Goal: Task Accomplishment & Management: Manage account settings

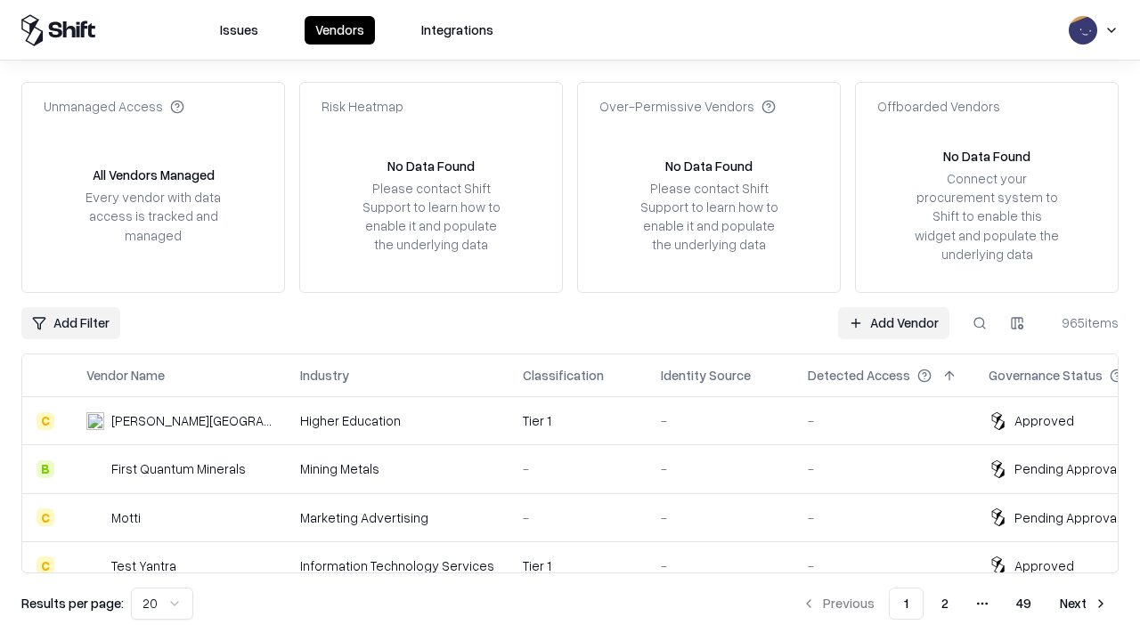
click at [894, 322] on link "Add Vendor" at bounding box center [893, 323] width 111 height 32
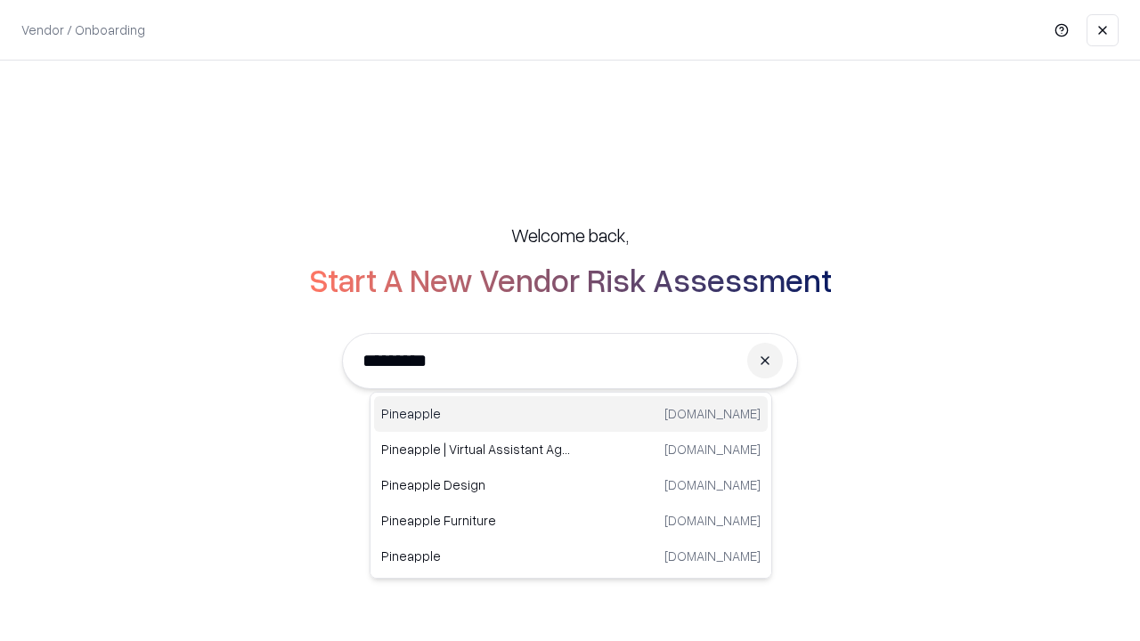
click at [571, 414] on div "Pineapple pineappleenergy.com" at bounding box center [571, 414] width 394 height 36
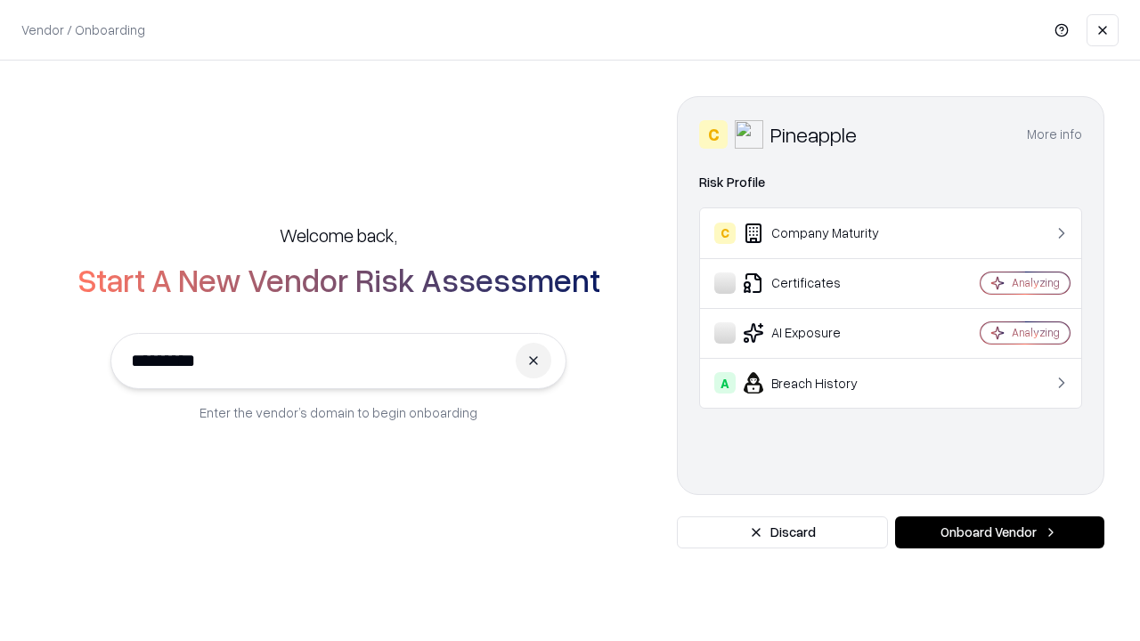
type input "*********"
click at [1000, 533] on button "Onboard Vendor" at bounding box center [999, 533] width 209 height 32
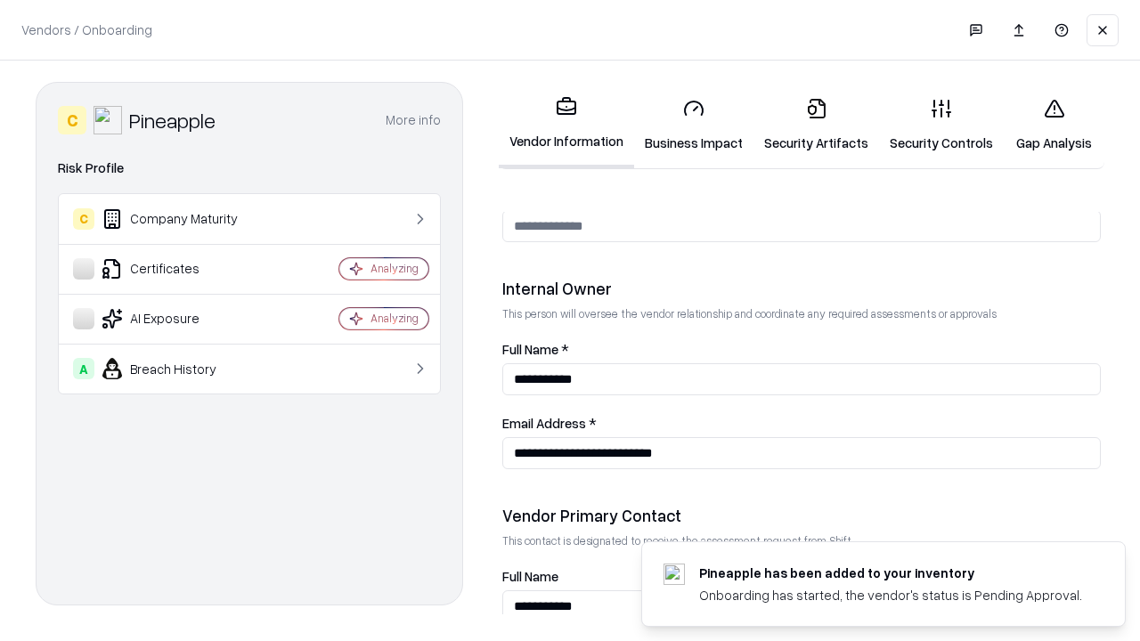
scroll to position [923, 0]
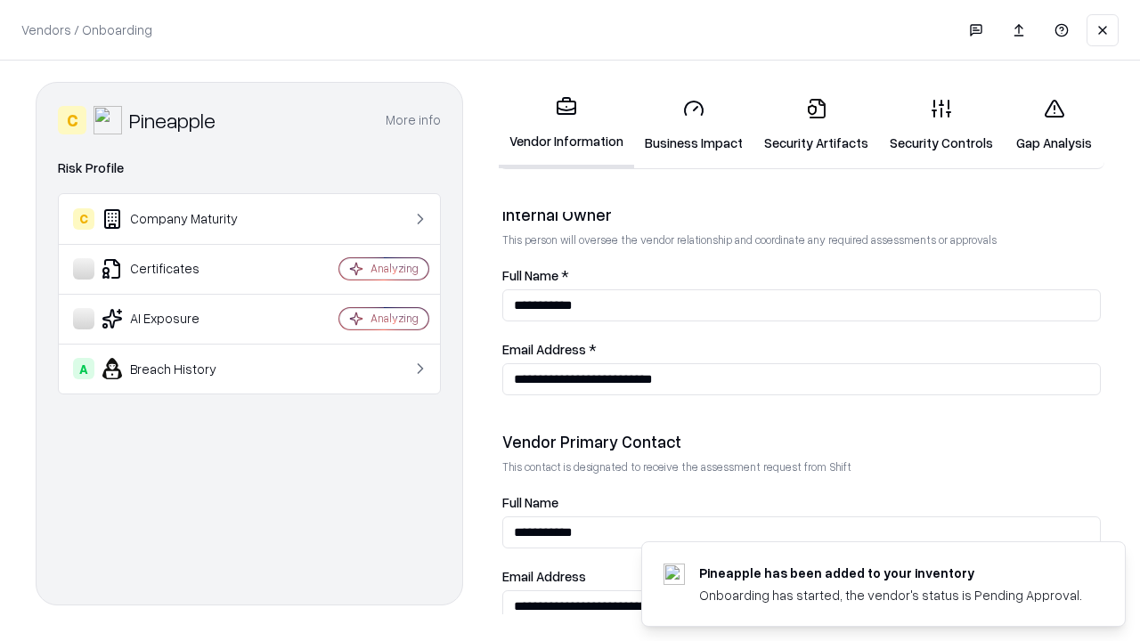
click at [694, 125] on link "Business Impact" at bounding box center [693, 125] width 119 height 83
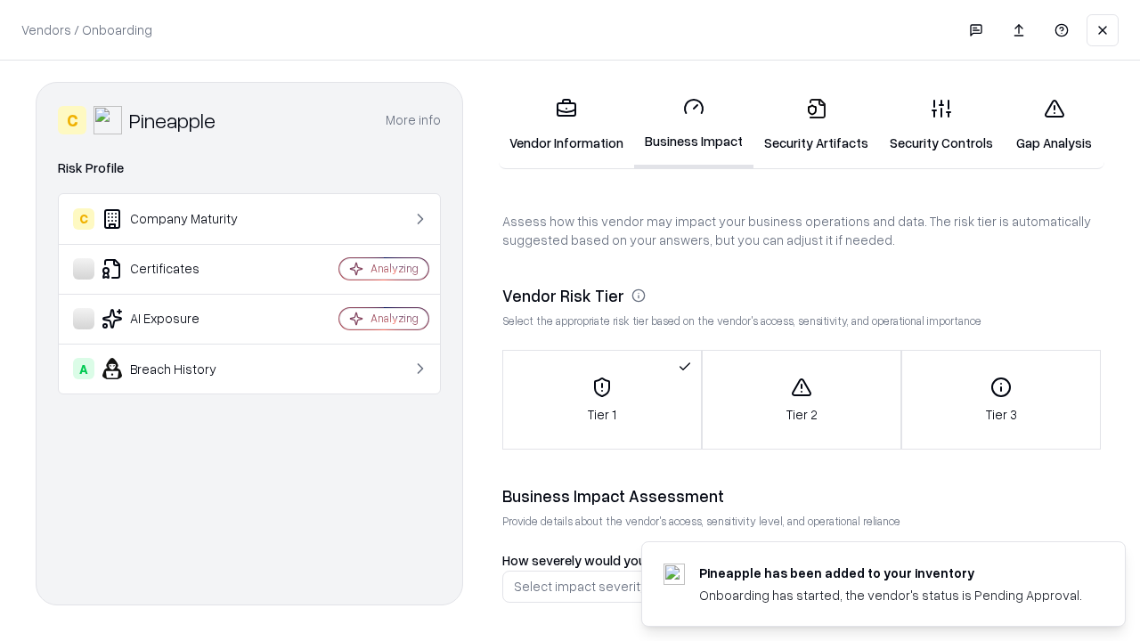
click at [816, 125] on link "Security Artifacts" at bounding box center [817, 125] width 126 height 83
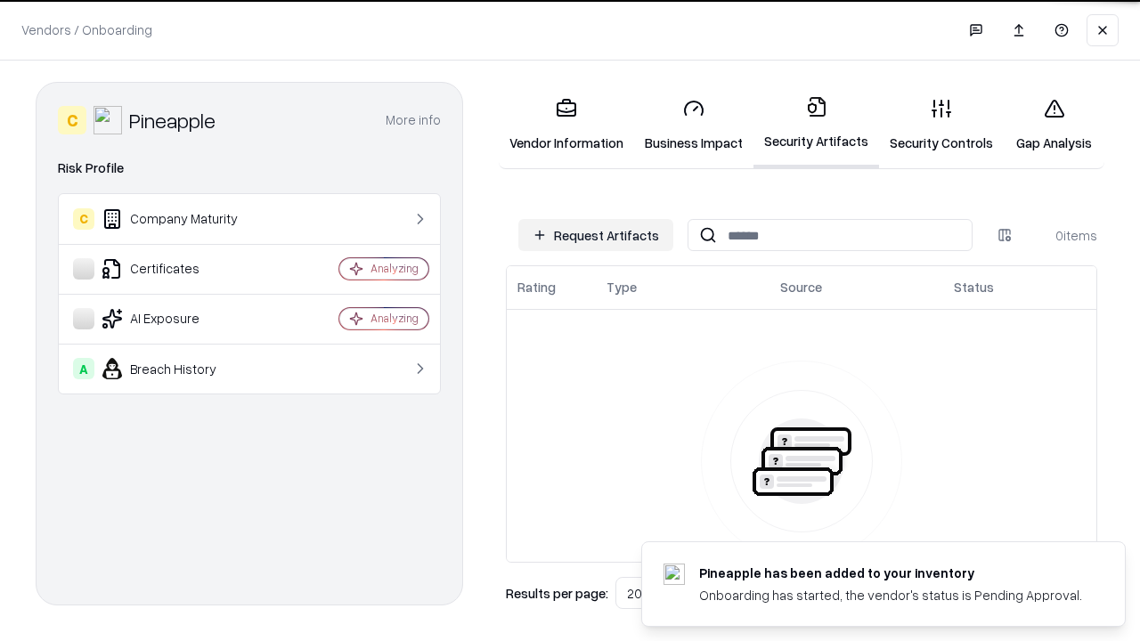
click at [596, 235] on button "Request Artifacts" at bounding box center [595, 235] width 155 height 32
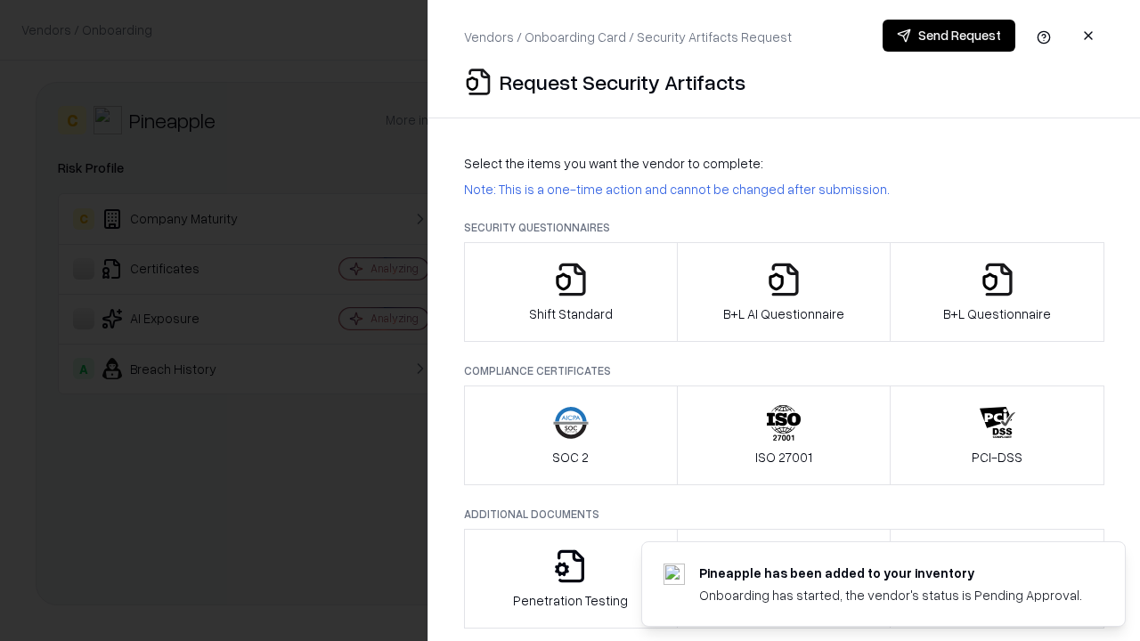
click at [570, 292] on icon "button" at bounding box center [571, 280] width 36 height 36
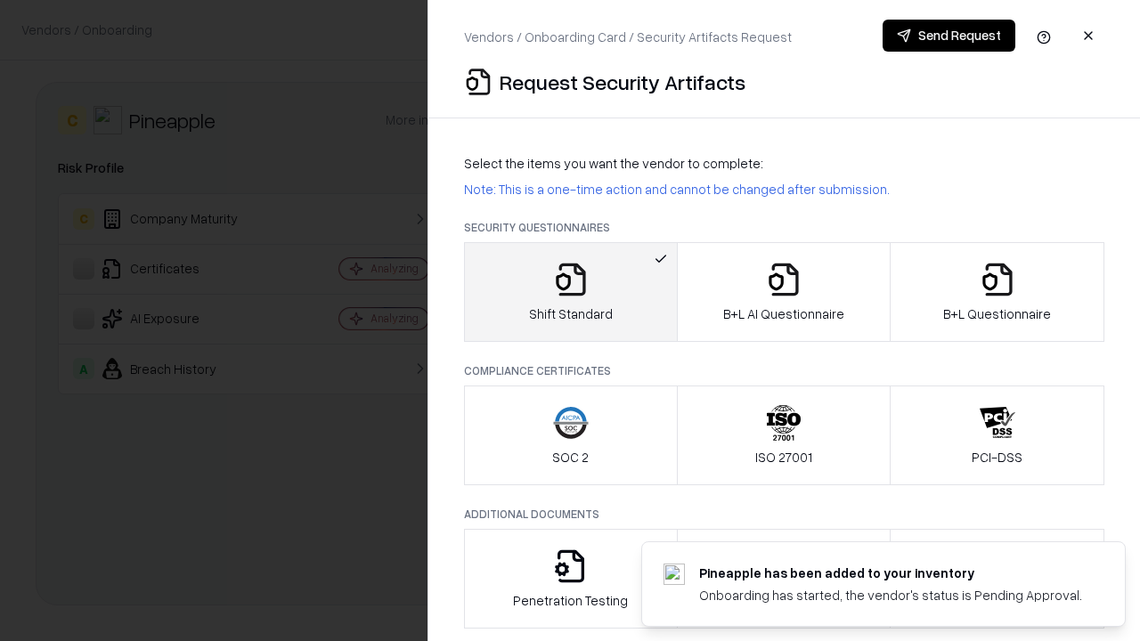
click at [949, 36] on button "Send Request" at bounding box center [949, 36] width 133 height 32
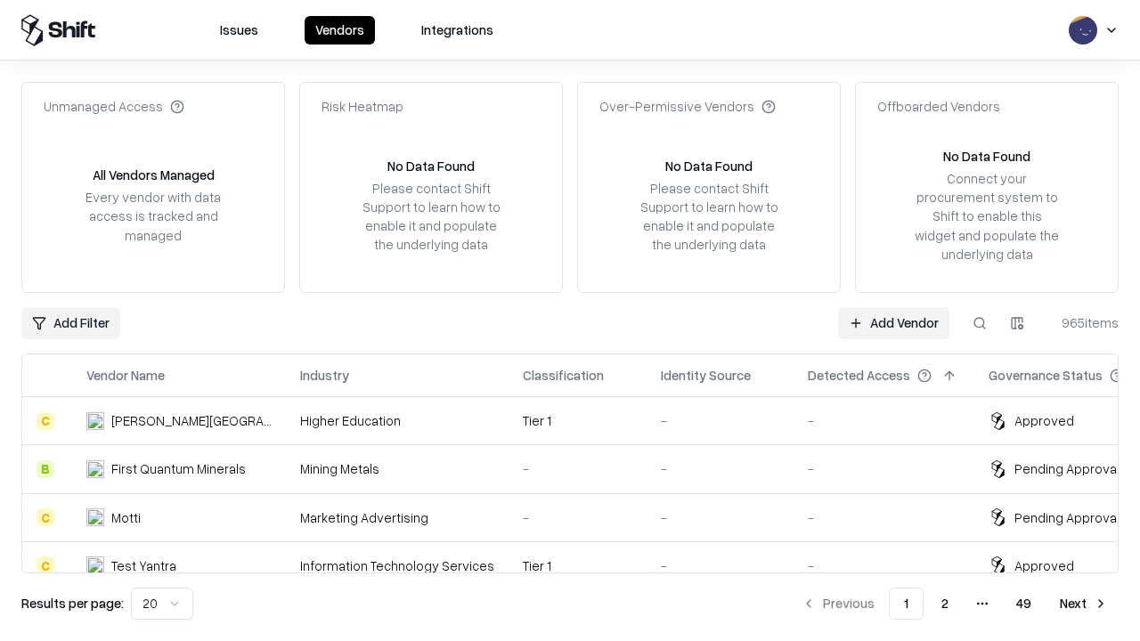
click at [980, 322] on button at bounding box center [980, 323] width 32 height 32
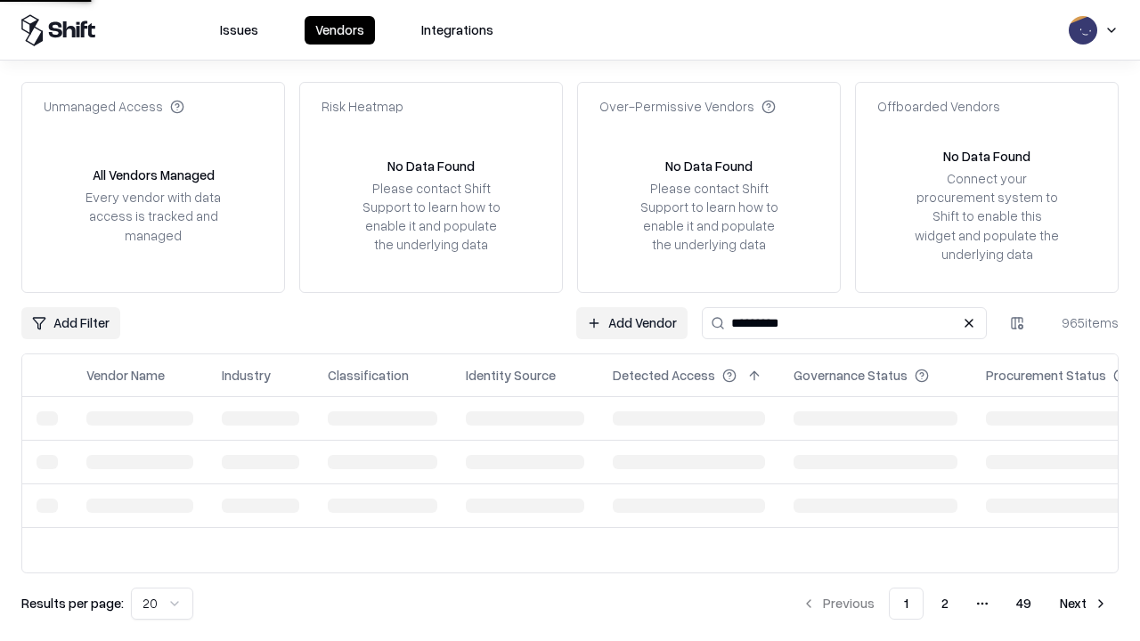
type input "*********"
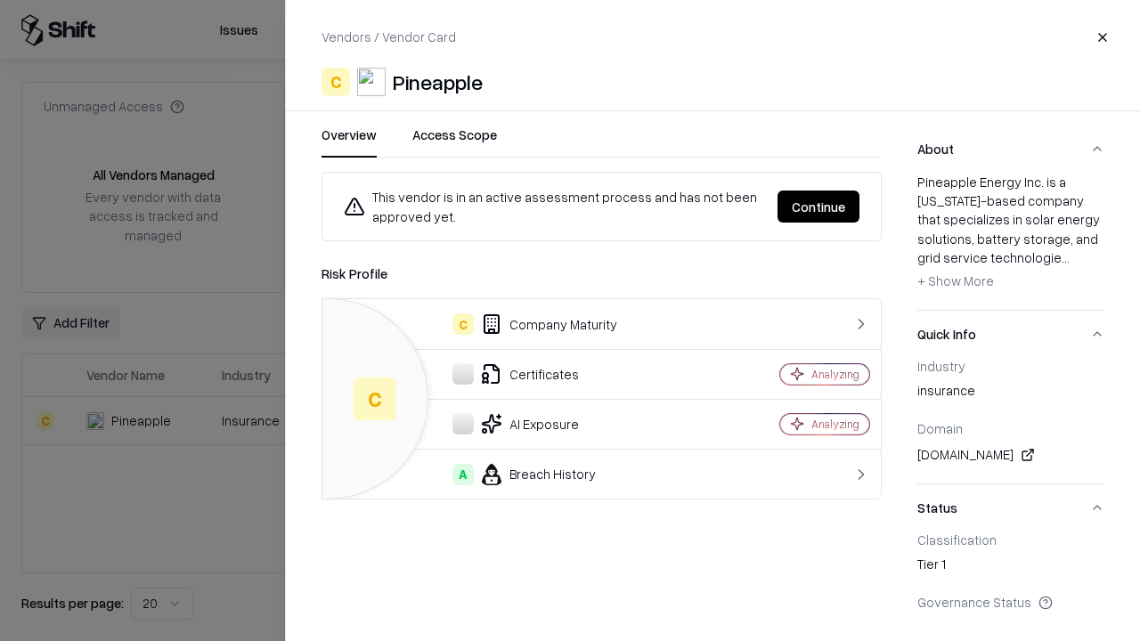
click at [819, 207] on button "Continue" at bounding box center [819, 207] width 82 height 32
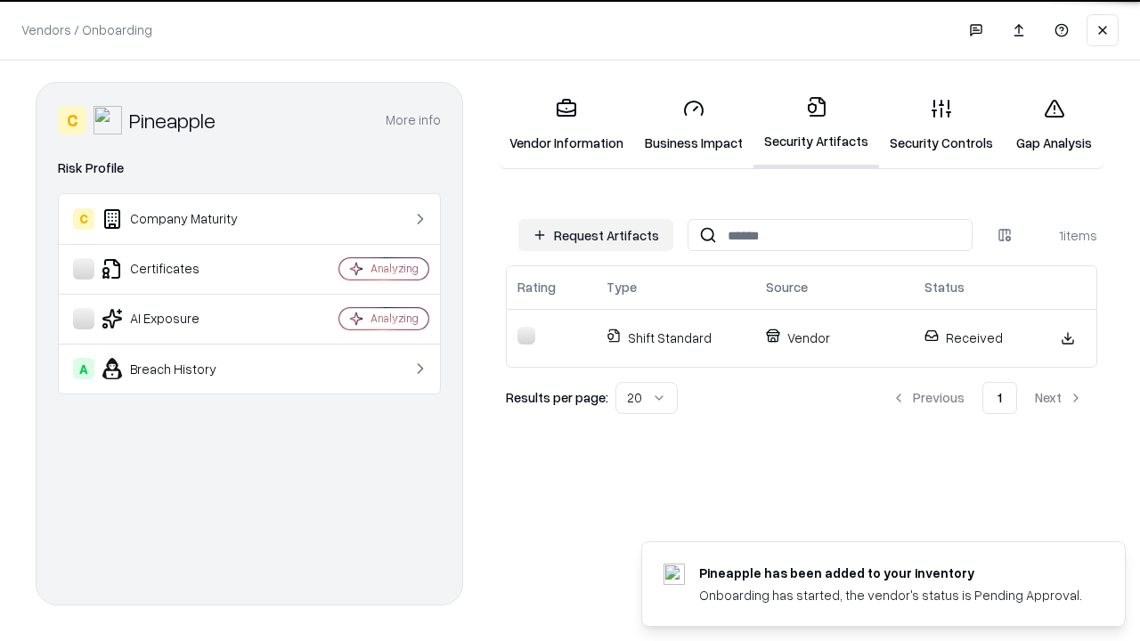
click at [942, 125] on link "Security Controls" at bounding box center [941, 125] width 125 height 83
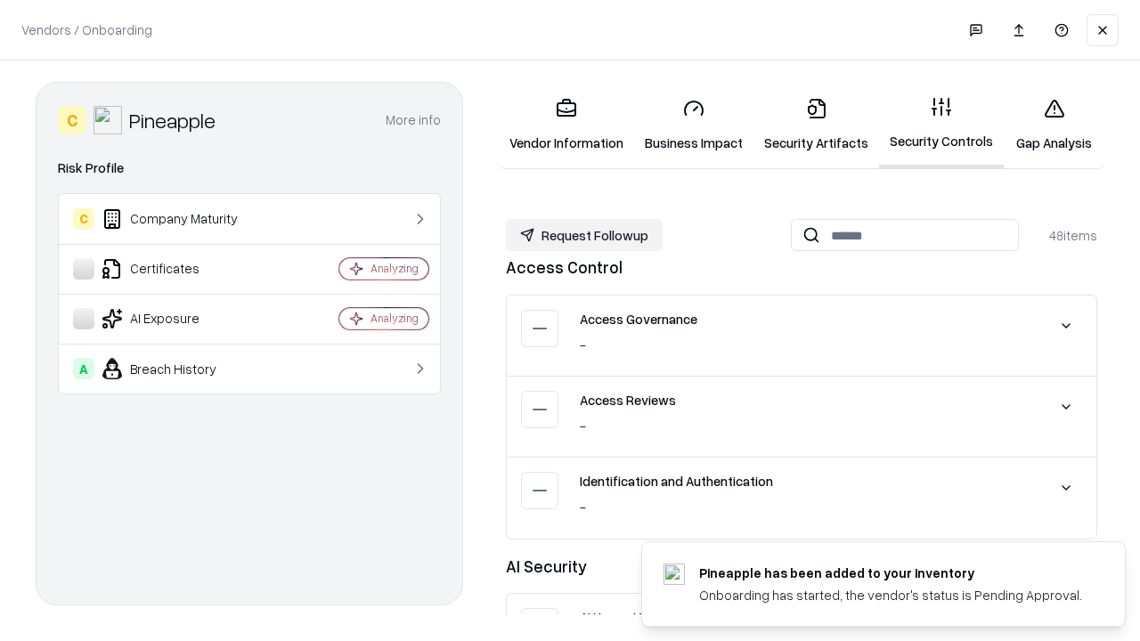
click at [584, 235] on button "Request Followup" at bounding box center [584, 235] width 157 height 32
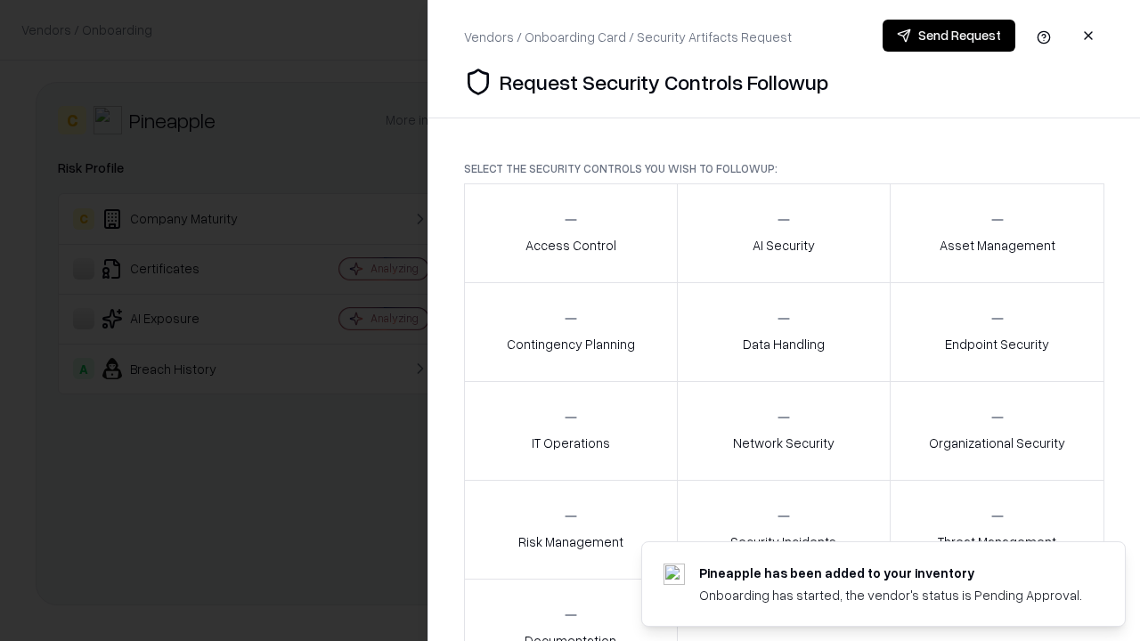
click at [570, 233] on div "Access Control" at bounding box center [571, 233] width 91 height 44
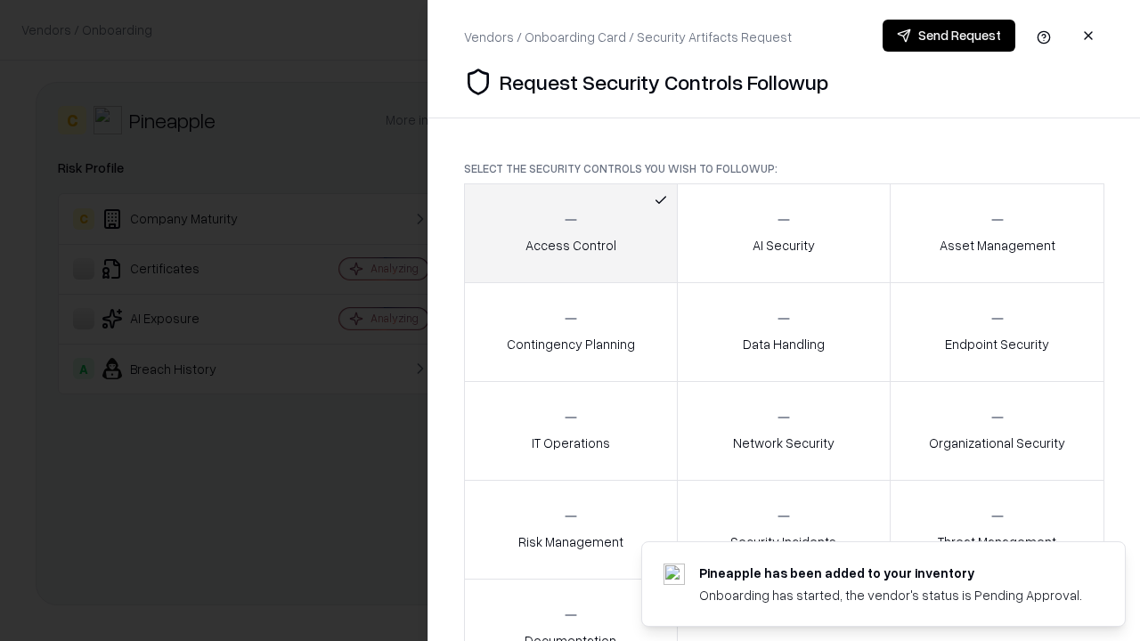
click at [949, 36] on button "Send Request" at bounding box center [949, 36] width 133 height 32
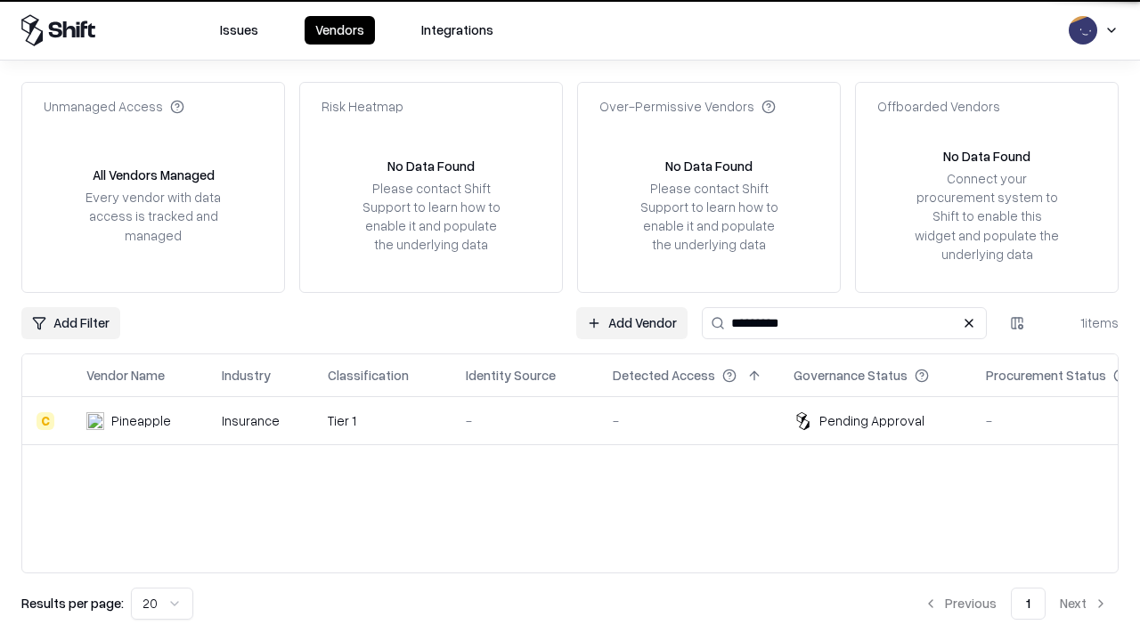
type input "*********"
click at [581, 420] on div "-" at bounding box center [525, 421] width 118 height 19
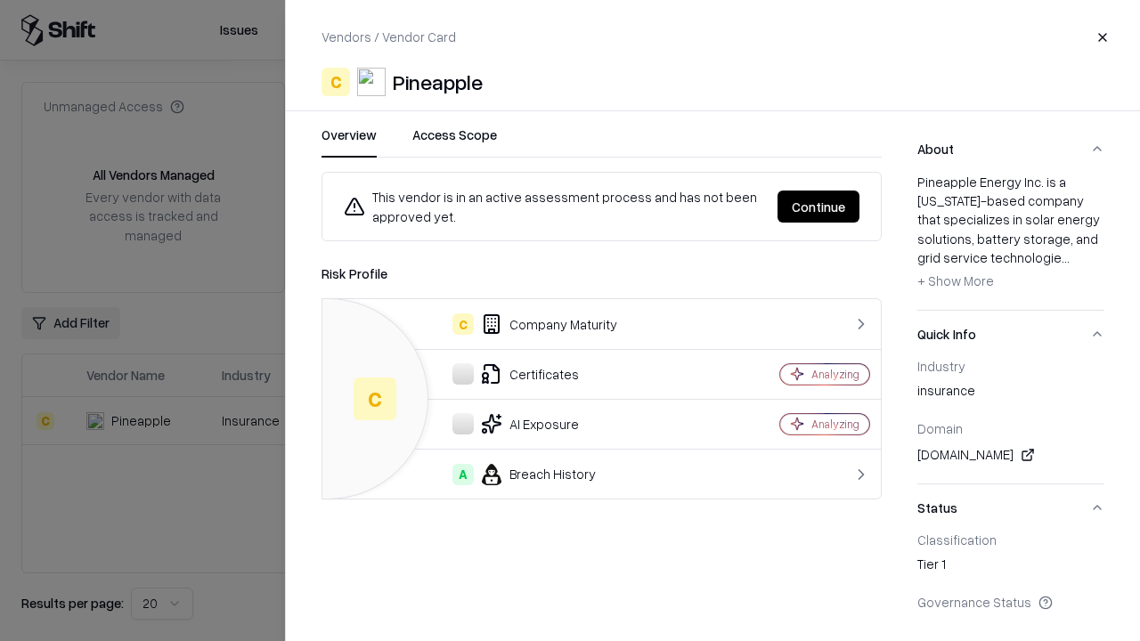
click at [819, 207] on button "Continue" at bounding box center [819, 207] width 82 height 32
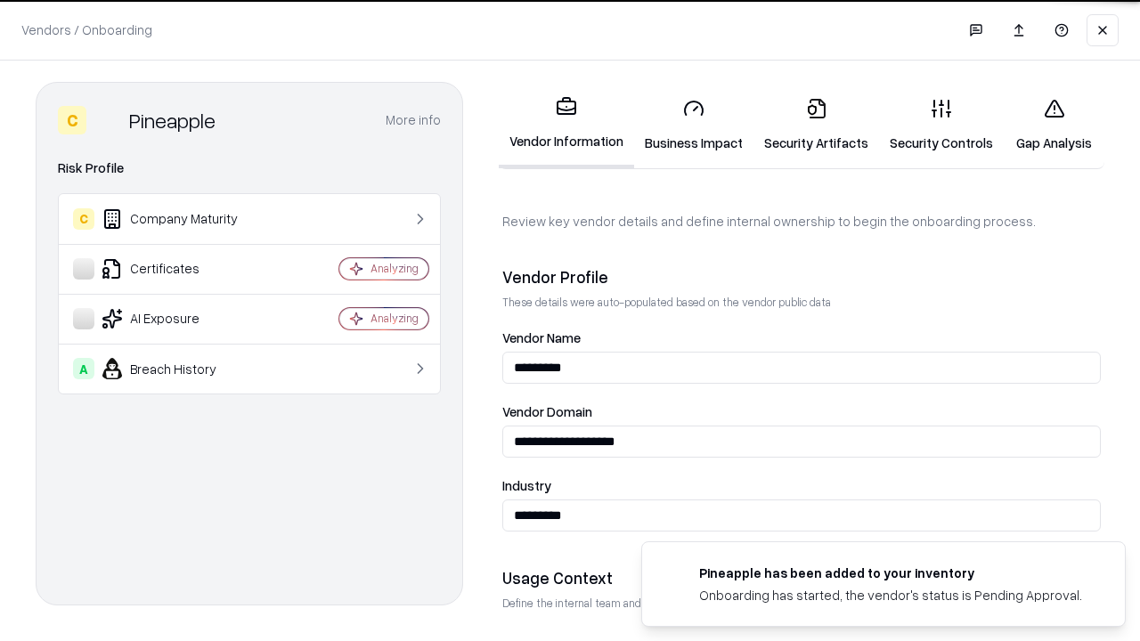
click at [1054, 125] on link "Gap Analysis" at bounding box center [1054, 125] width 101 height 83
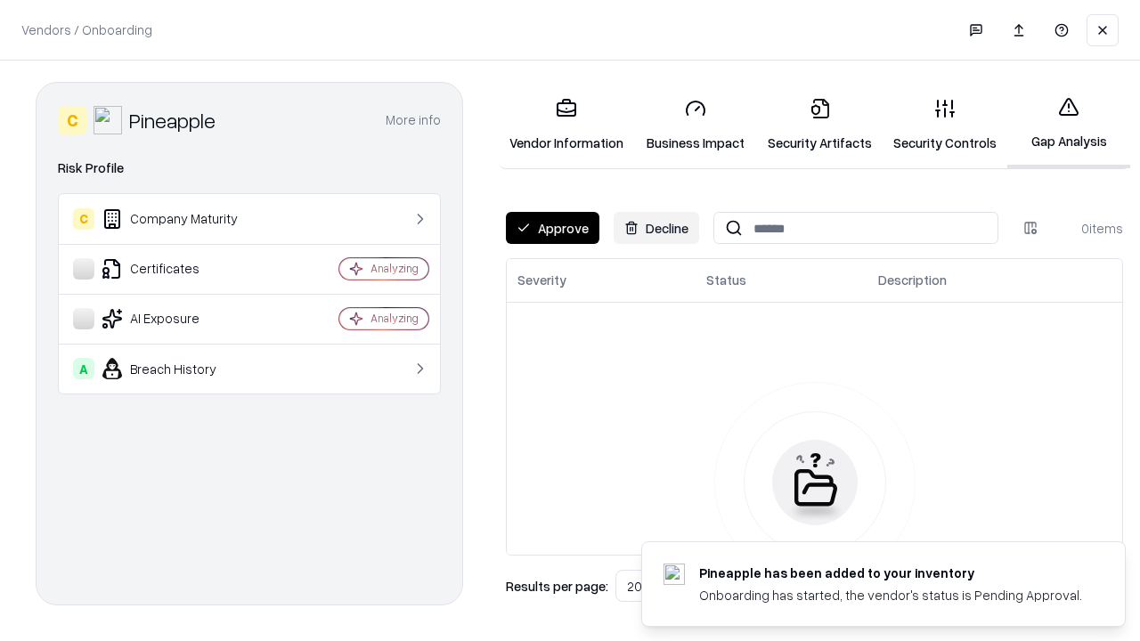
click at [552, 228] on button "Approve" at bounding box center [553, 228] width 94 height 32
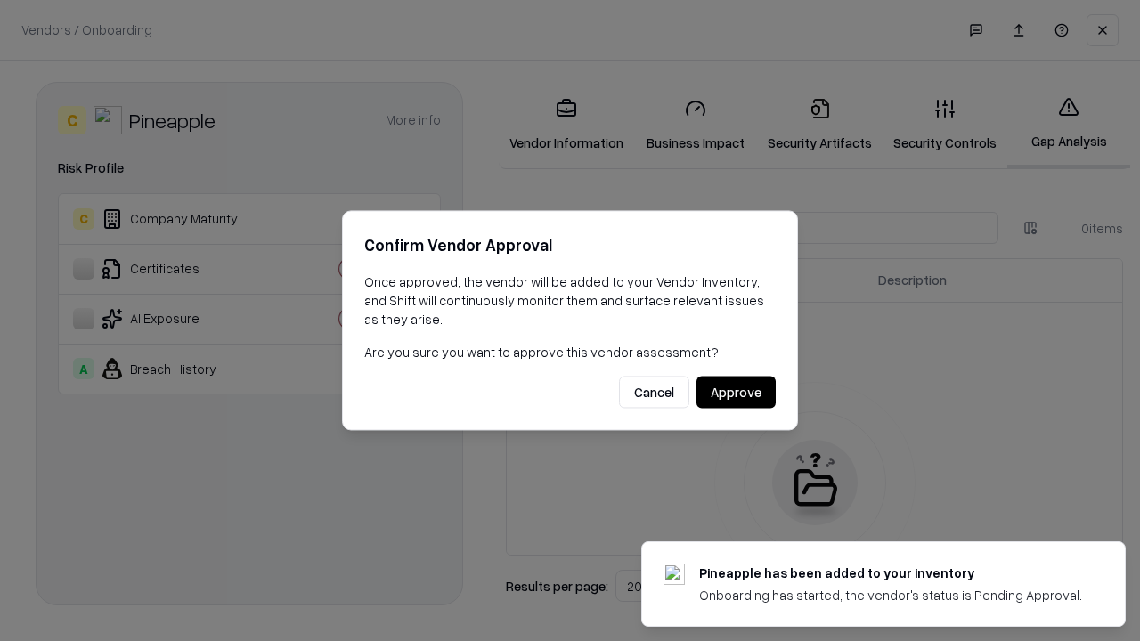
click at [736, 392] on button "Approve" at bounding box center [736, 393] width 79 height 32
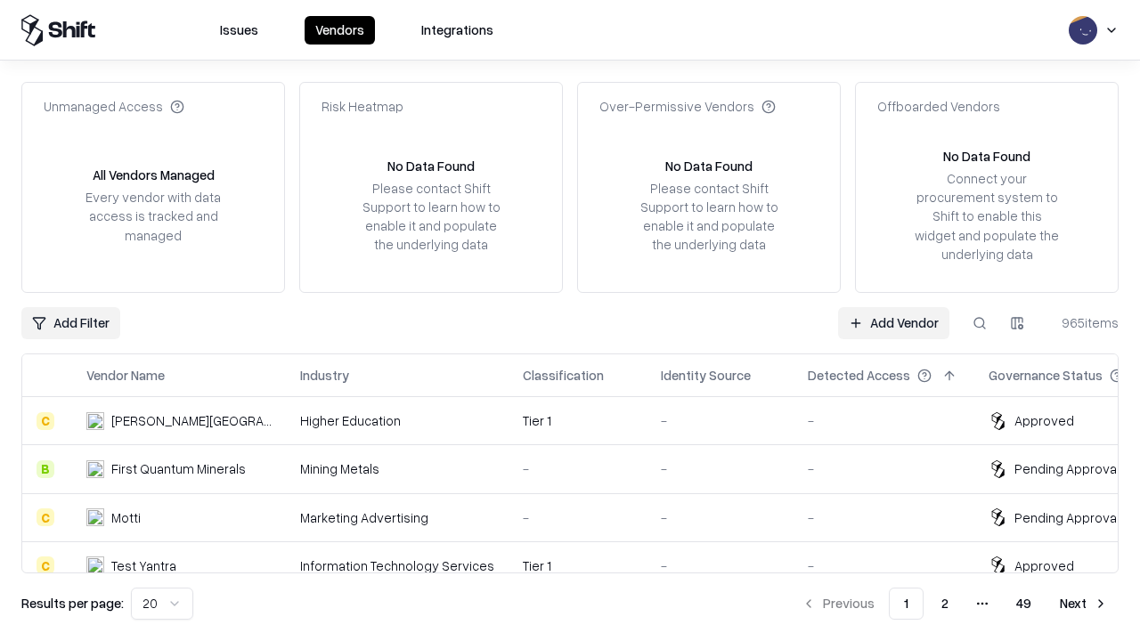
type input "*********"
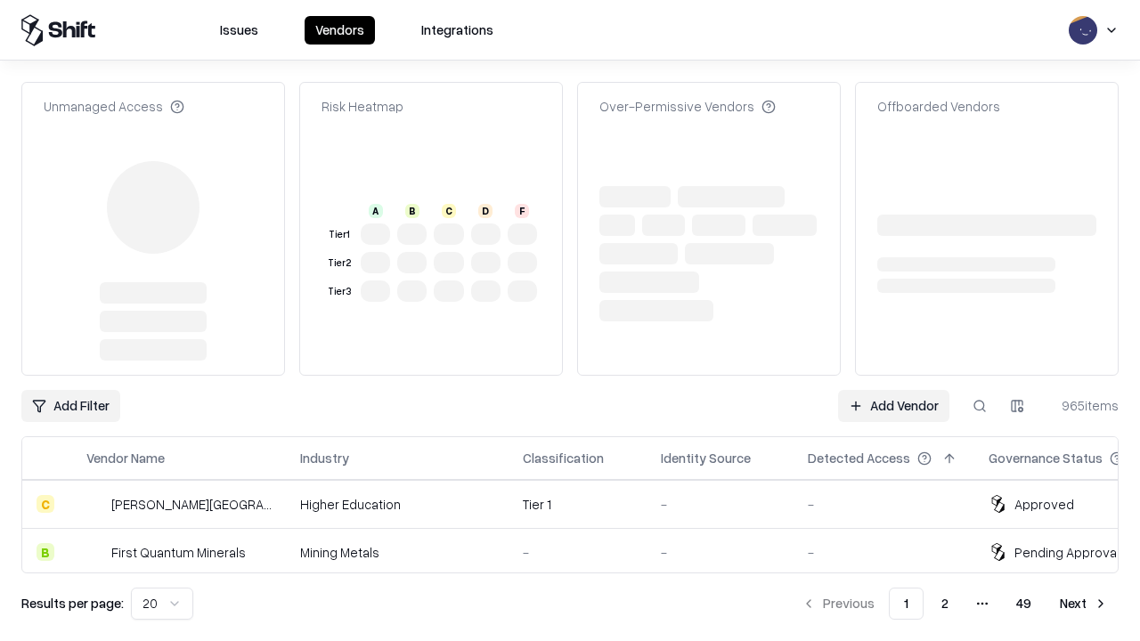
click at [894, 390] on link "Add Vendor" at bounding box center [893, 406] width 111 height 32
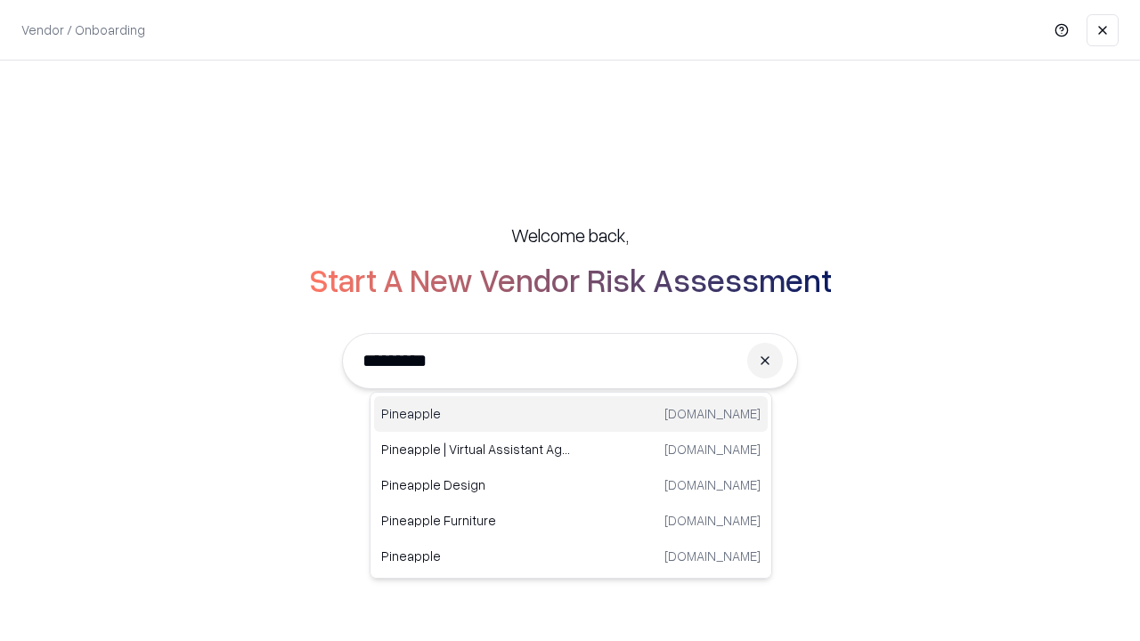
click at [571, 414] on div "Pineapple pineappleenergy.com" at bounding box center [571, 414] width 394 height 36
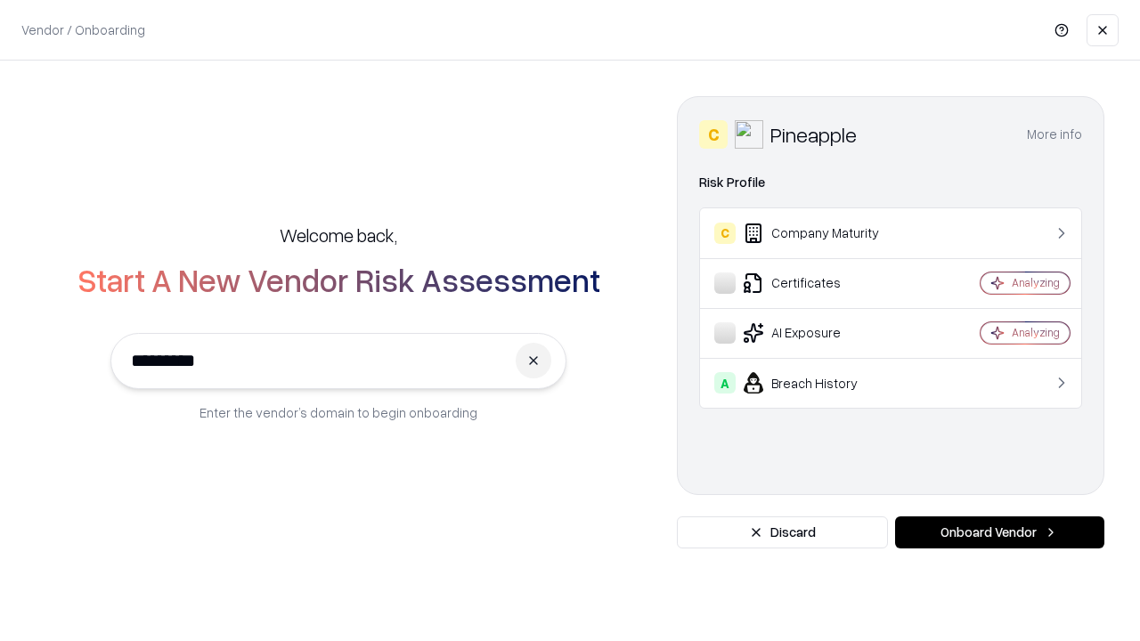
type input "*********"
click at [1000, 533] on button "Onboard Vendor" at bounding box center [999, 533] width 209 height 32
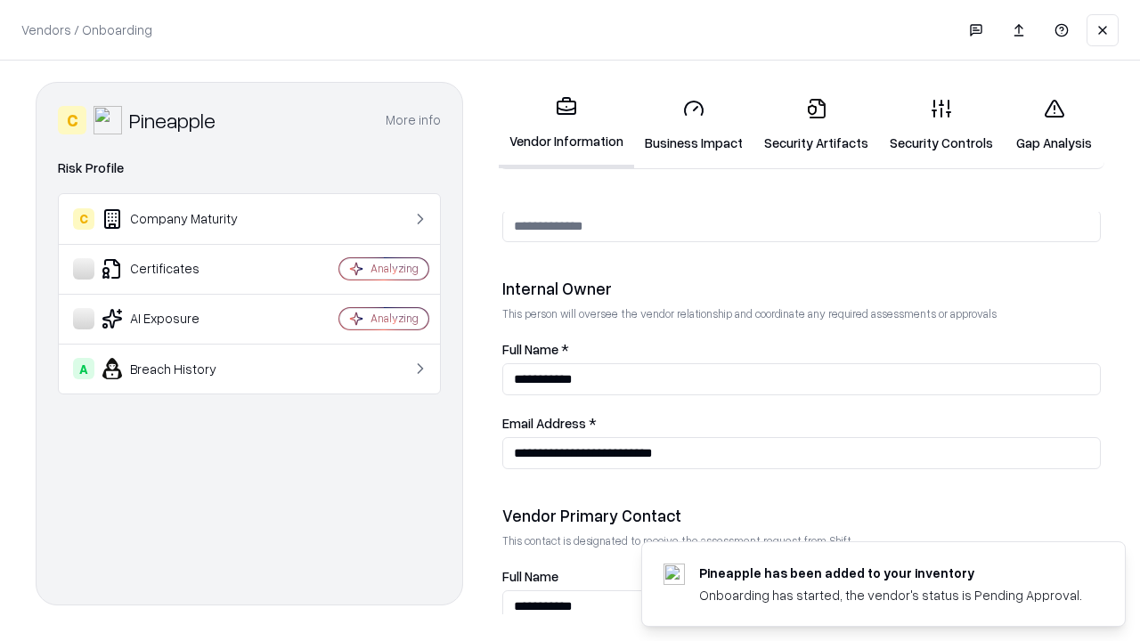
scroll to position [923, 0]
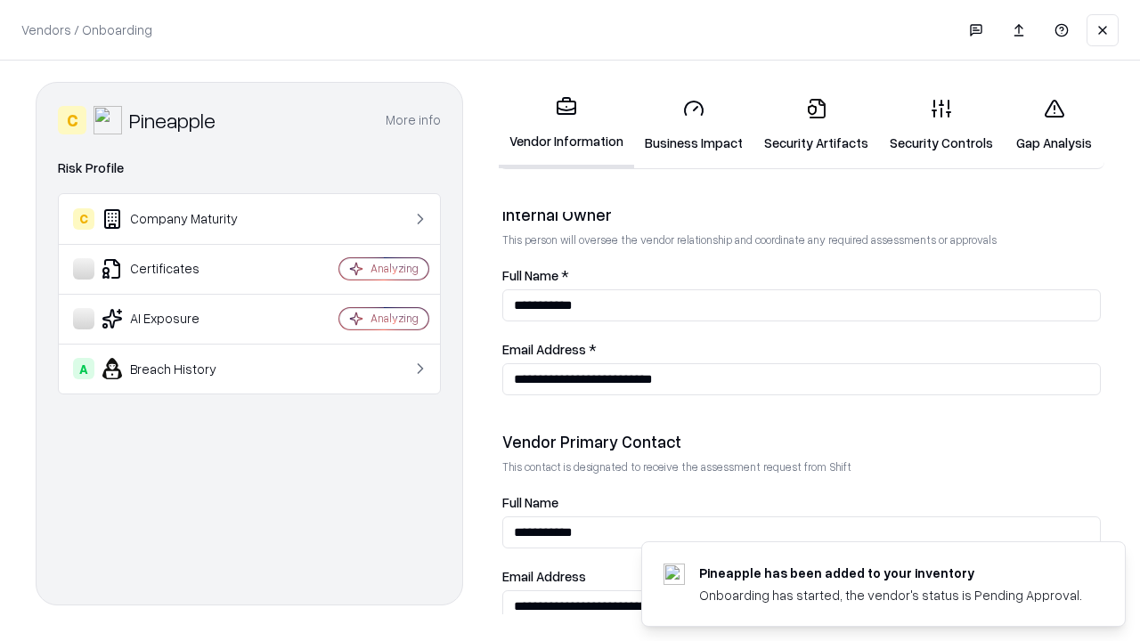
click at [1054, 125] on link "Gap Analysis" at bounding box center [1054, 125] width 101 height 83
